Goal: Task Accomplishment & Management: Manage account settings

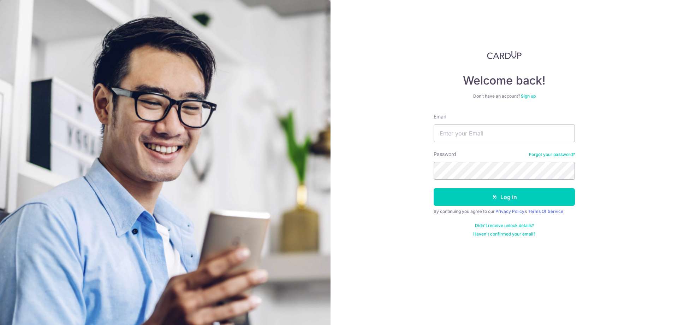
type input "[EMAIL_ADDRESS][DOMAIN_NAME]"
click at [453, 204] on button "Log in" at bounding box center [504, 197] width 141 height 18
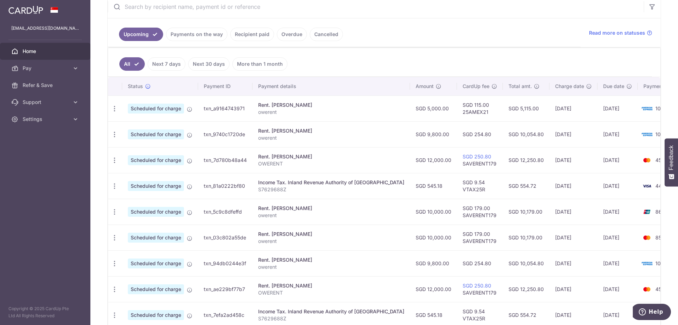
scroll to position [225, 0]
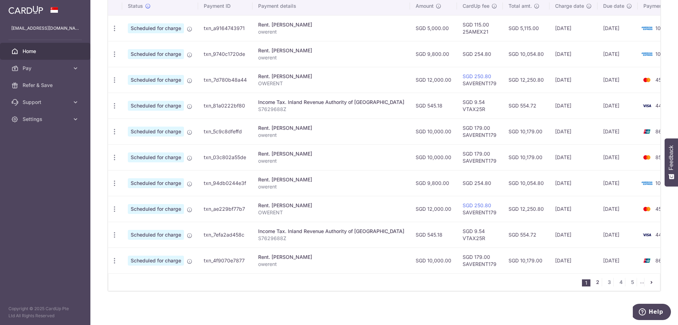
click at [594, 284] on link "2" at bounding box center [598, 282] width 8 height 8
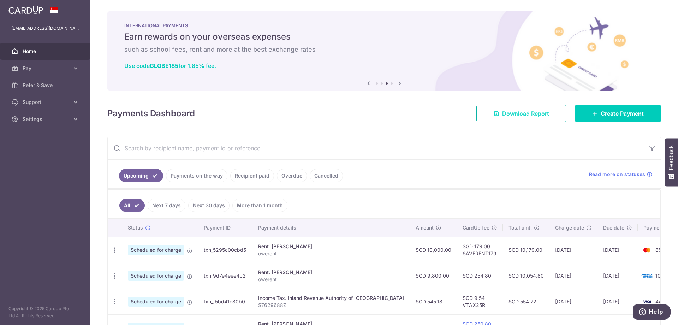
scroll to position [106, 0]
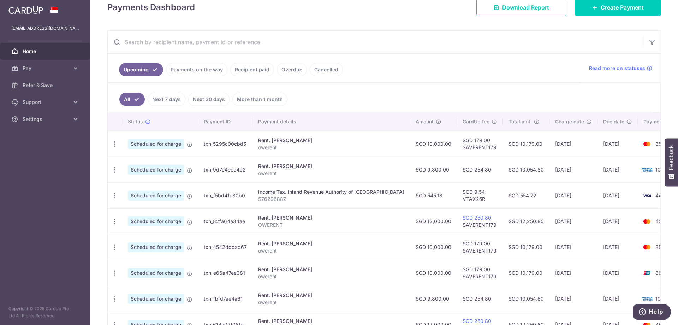
click at [247, 69] on link "Recipient paid" at bounding box center [252, 69] width 44 height 13
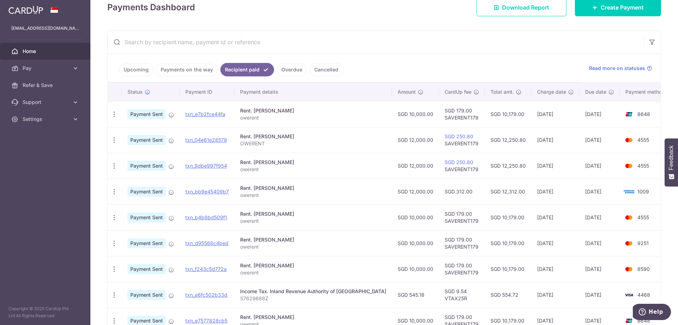
click at [134, 69] on link "Upcoming" at bounding box center [136, 69] width 34 height 13
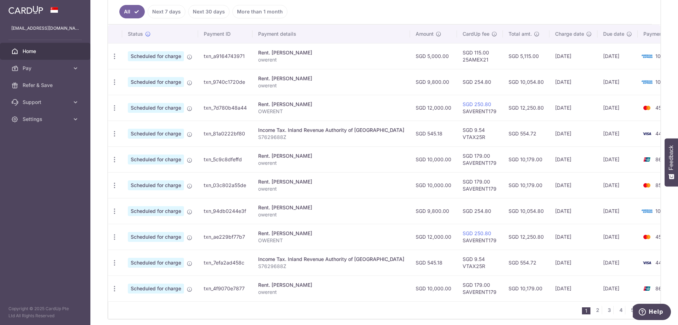
scroll to position [225, 0]
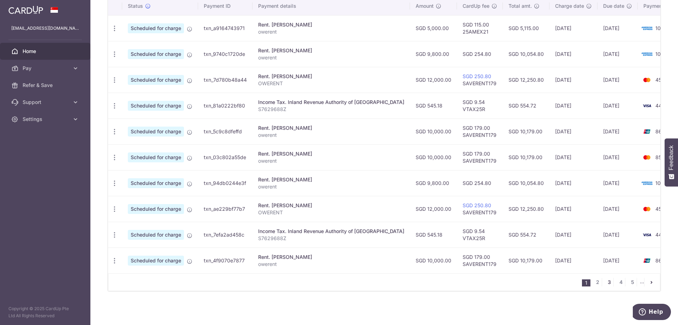
click at [607, 281] on link "3" at bounding box center [609, 282] width 8 height 8
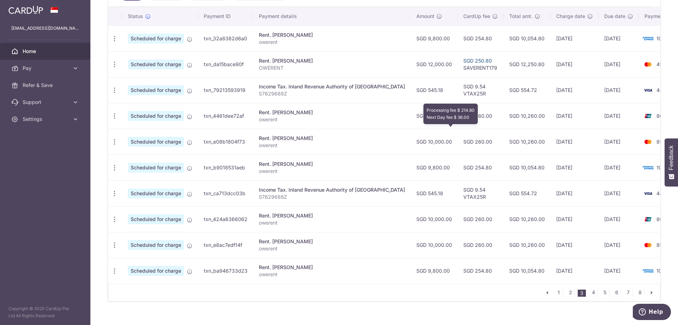
scroll to position [212, 0]
click at [114, 140] on icon "button" at bounding box center [114, 140] width 7 height 7
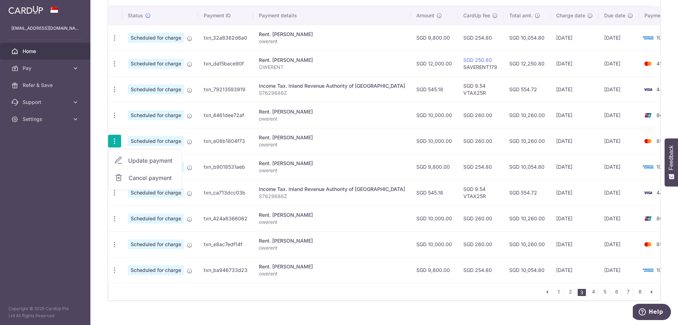
click at [142, 160] on span "Update payment" at bounding box center [152, 160] width 48 height 8
radio input "true"
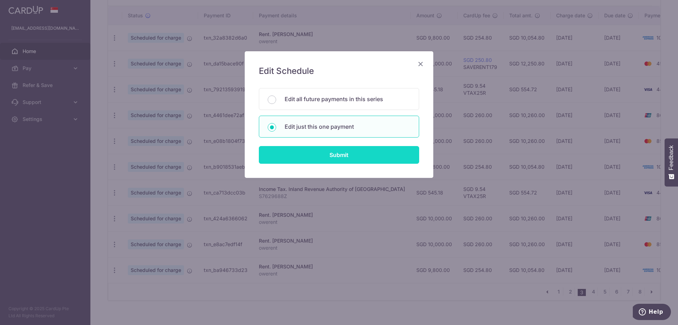
click at [320, 154] on input "Submit" at bounding box center [339, 155] width 160 height 18
radio input "true"
type input "10,000.00"
type input "14/02/2026"
type input "owerent"
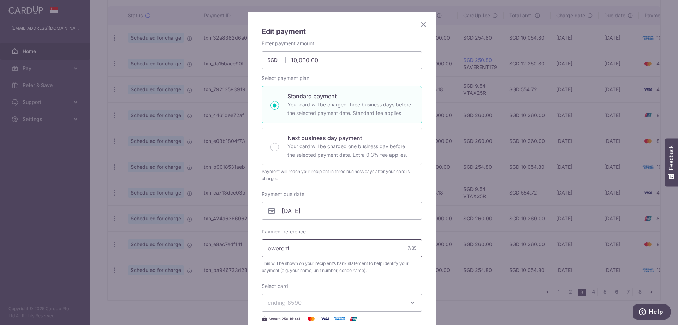
scroll to position [106, 0]
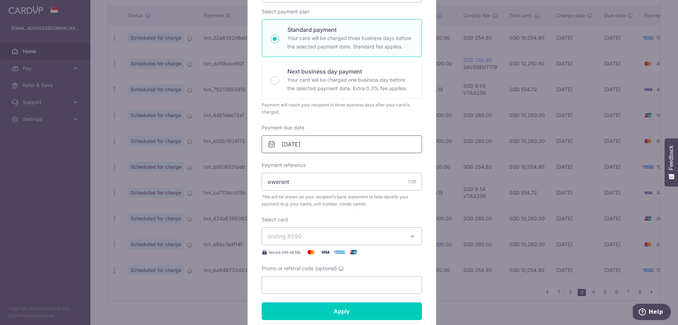
click at [298, 145] on input "14/02/2026" at bounding box center [342, 144] width 160 height 18
click at [273, 164] on link "Prev" at bounding box center [272, 163] width 8 height 8
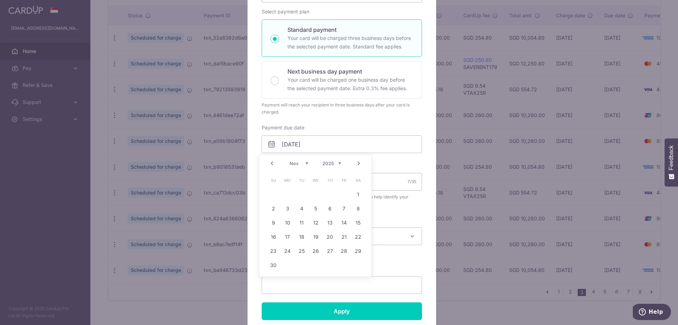
click at [273, 164] on link "Prev" at bounding box center [272, 163] width 8 height 8
click at [327, 206] on link "11" at bounding box center [329, 208] width 11 height 11
type input "[DATE]"
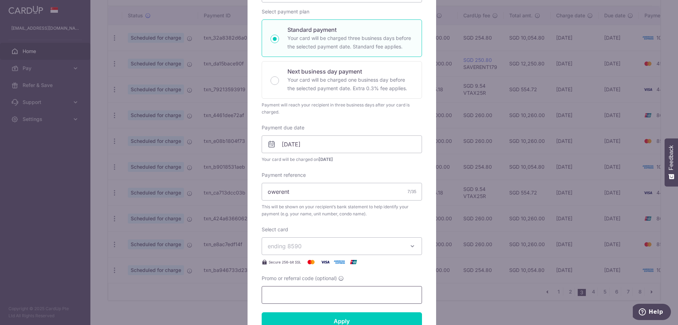
click at [300, 296] on input "Promo or referral code (optional)" at bounding box center [342, 295] width 160 height 18
type input "s"
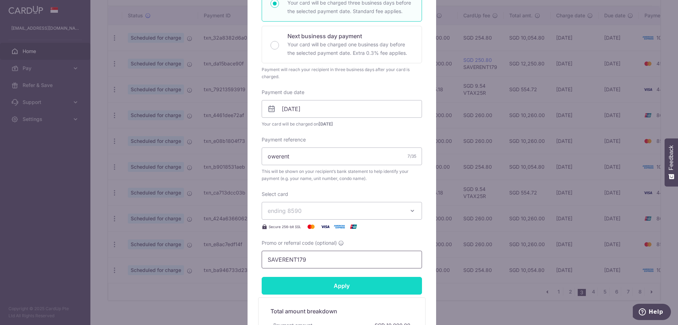
type input "SAVERENT179"
click at [338, 285] on input "Apply" at bounding box center [342, 286] width 160 height 18
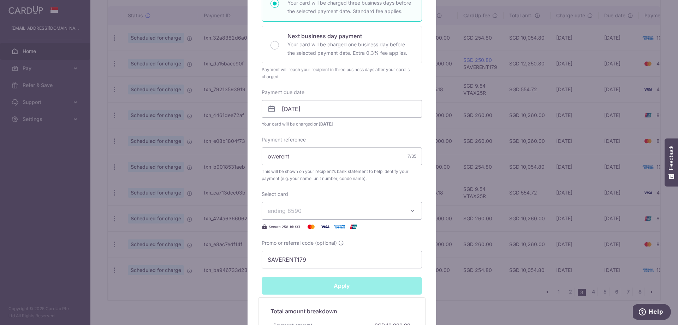
type input "Successfully Applied"
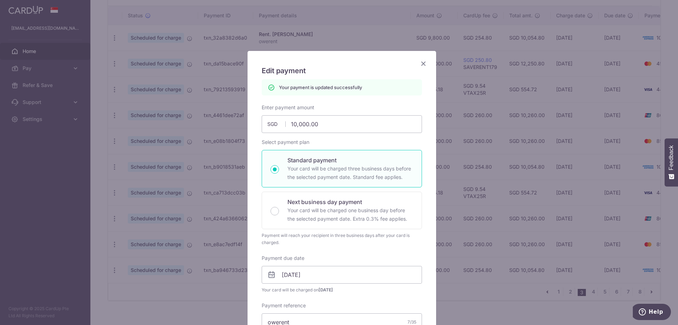
scroll to position [0, 0]
click at [421, 64] on icon "Close" at bounding box center [423, 63] width 8 height 9
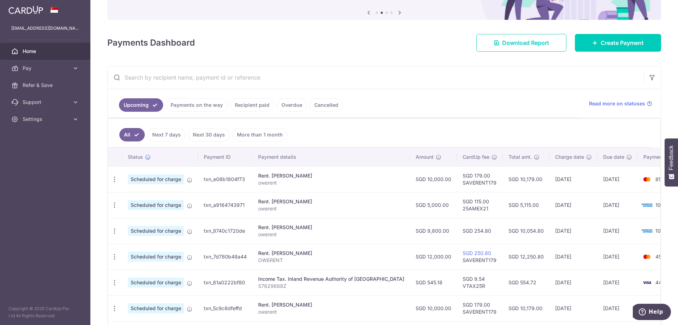
click at [189, 106] on link "Payments on the way" at bounding box center [196, 104] width 61 height 13
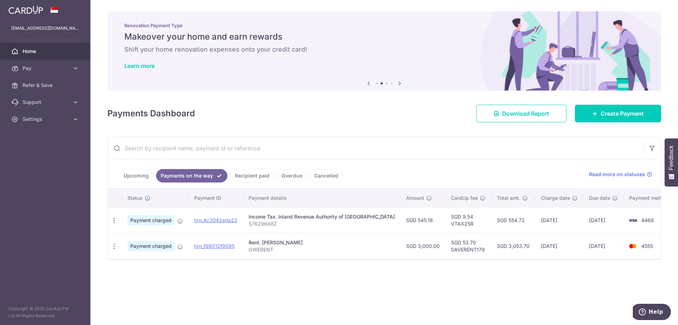
click at [137, 174] on link "Upcoming" at bounding box center [136, 175] width 34 height 13
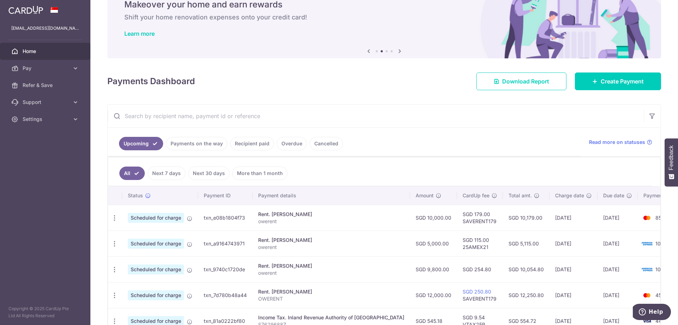
scroll to position [71, 0]
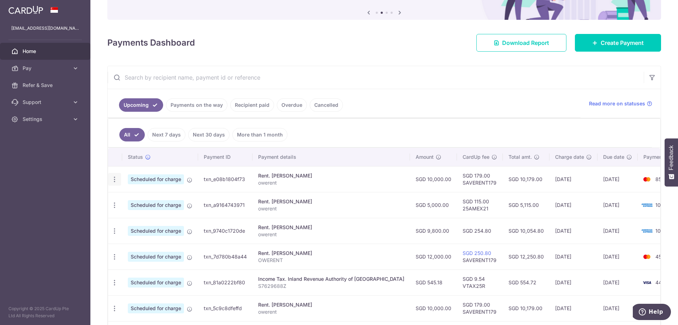
click at [113, 180] on icon "button" at bounding box center [114, 179] width 7 height 7
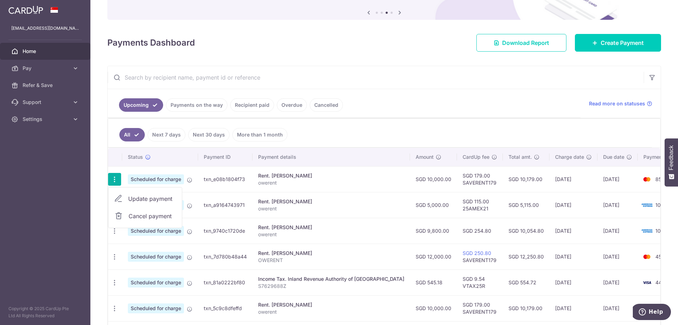
click at [144, 196] on span "Update payment" at bounding box center [152, 198] width 48 height 8
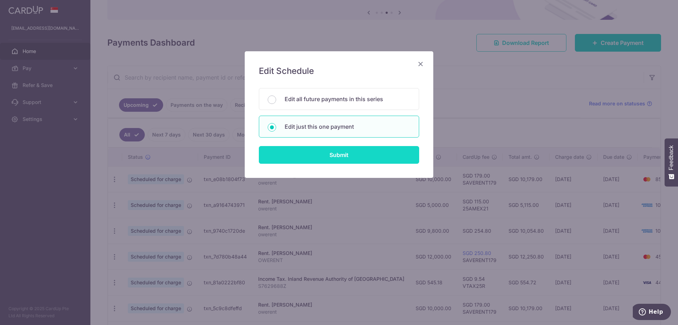
click at [331, 155] on input "Submit" at bounding box center [339, 155] width 160 height 18
radio input "true"
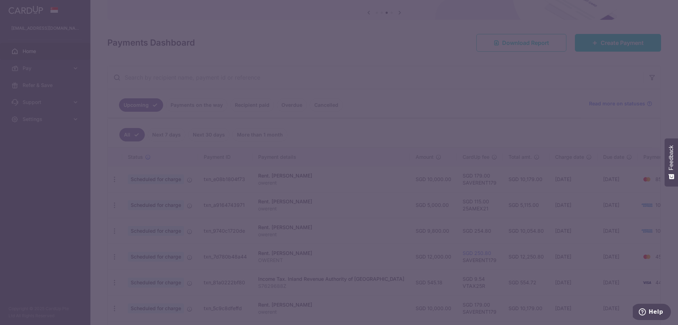
type input "10,000.00"
type input "[DATE]"
type input "owerent"
type input "SAVERENT179"
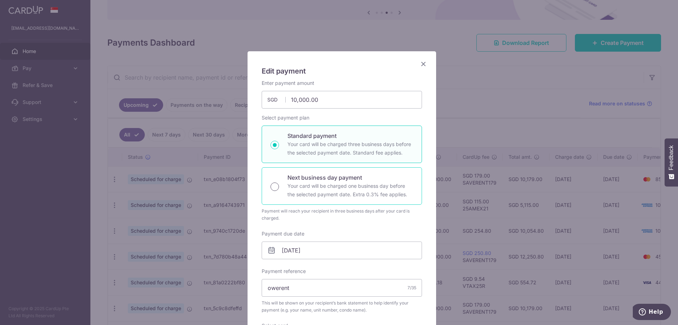
click at [273, 188] on input "Next business day payment Your card will be charged one business day before the…" at bounding box center [275, 186] width 8 height 8
radio input "true"
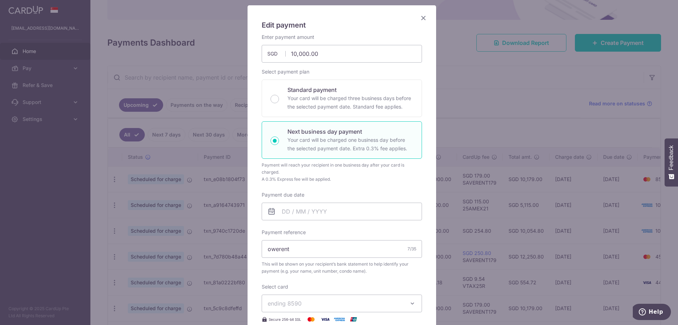
scroll to position [106, 0]
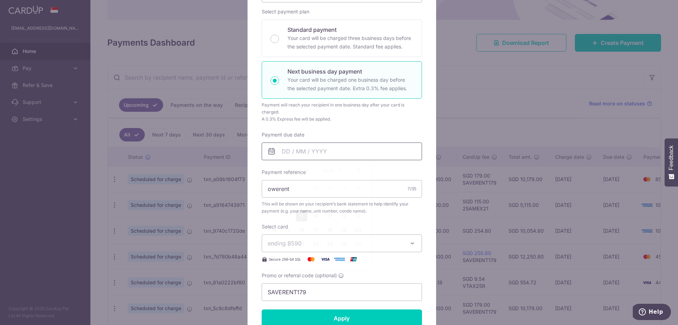
click at [300, 150] on input "Payment due date" at bounding box center [342, 151] width 160 height 18
click at [303, 215] on link "9" at bounding box center [301, 215] width 11 height 11
type input "[DATE]"
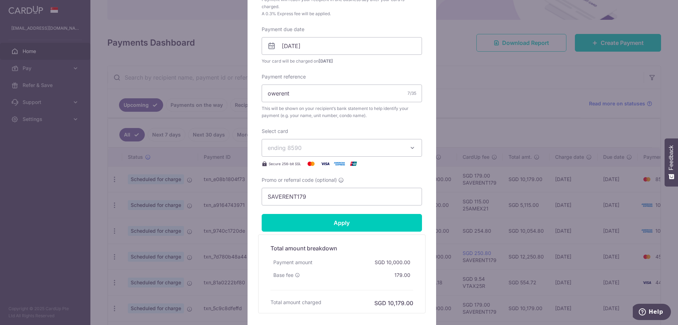
scroll to position [212, 0]
click at [330, 219] on input "Apply" at bounding box center [342, 222] width 160 height 18
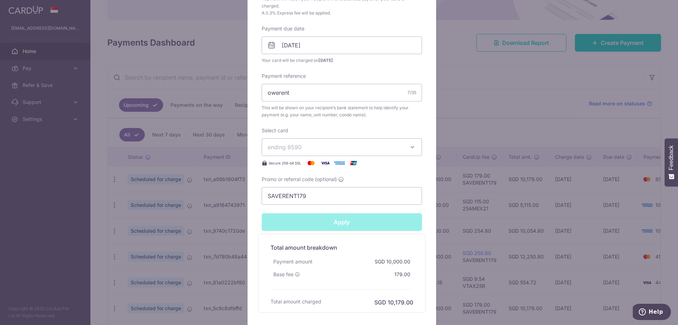
type input "Successfully Applied"
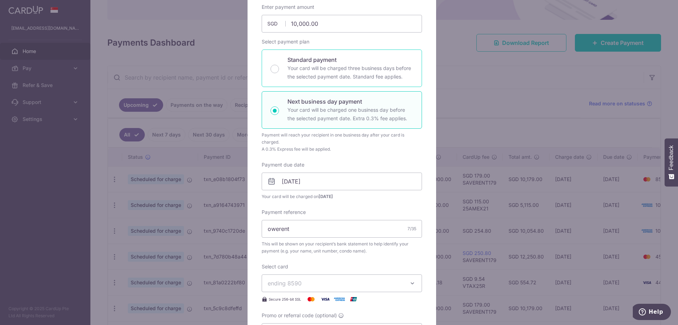
scroll to position [0, 0]
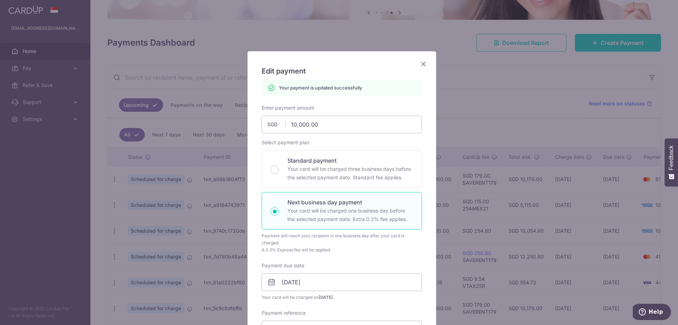
click at [419, 61] on icon "Close" at bounding box center [423, 63] width 8 height 9
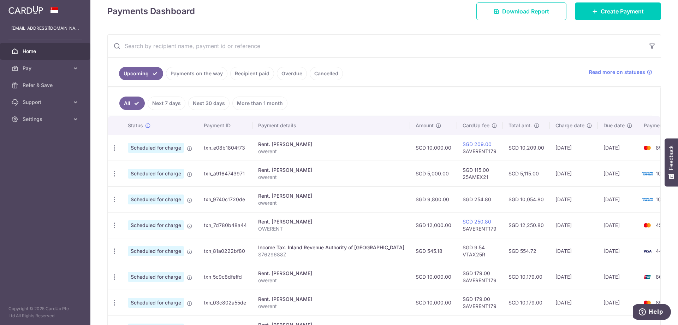
scroll to position [177, 0]
